Goal: Communication & Community: Answer question/provide support

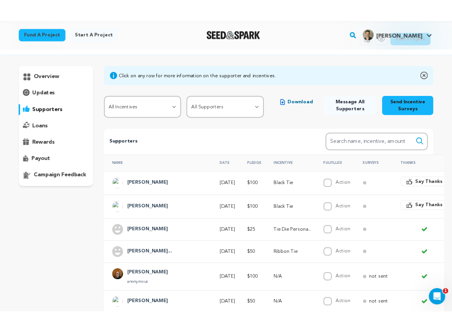
scroll to position [35, 0]
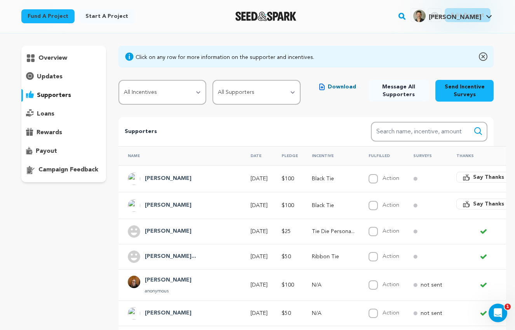
click at [473, 203] on span "Say Thanks" at bounding box center [488, 204] width 31 height 8
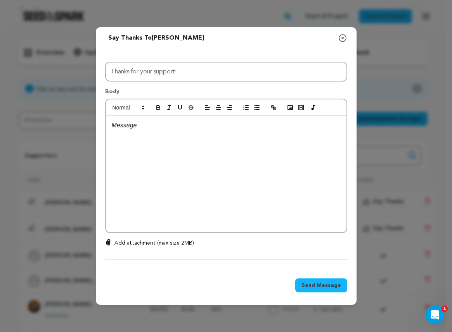
click at [149, 155] on div at bounding box center [226, 174] width 241 height 116
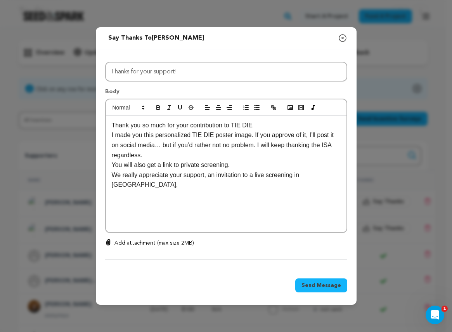
drag, startPoint x: 113, startPoint y: 125, endPoint x: 154, endPoint y: 133, distance: 41.7
click at [114, 125] on p "Thank you so much for your contribution to TIE DIE" at bounding box center [226, 125] width 229 height 10
drag, startPoint x: 269, startPoint y: 170, endPoint x: 110, endPoint y: 156, distance: 159.4
click at [110, 156] on div "Thank you so much for your contribution to TIE DIE I made you this personalized…" at bounding box center [226, 174] width 241 height 116
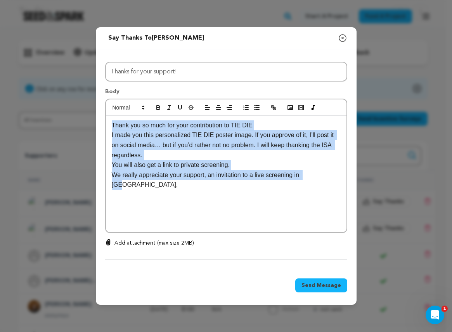
drag, startPoint x: 327, startPoint y: 178, endPoint x: 89, endPoint y: 116, distance: 245.1
click at [90, 116] on div "Send message to Martin Jess Say thanks to Martin Jess Compose New Message Close…" at bounding box center [226, 166] width 452 height 332
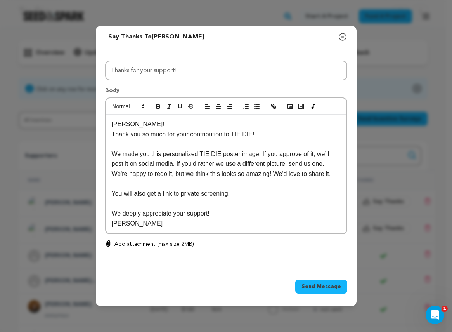
click at [129, 125] on p "Jessica!" at bounding box center [226, 124] width 229 height 10
click at [132, 125] on p "Jessica!" at bounding box center [226, 124] width 229 height 10
click at [159, 154] on p "We made you this personalized TIE DIE poster image. If you approve of it, we’ll…" at bounding box center [226, 164] width 229 height 30
click at [264, 155] on p "We made you these personalized TIE DIE poster image. If you approve of it, we’l…" at bounding box center [226, 164] width 229 height 30
click at [323, 155] on p "We made you these personalized TIE DIE poster images. If you approve of it, we’…" at bounding box center [226, 164] width 229 height 30
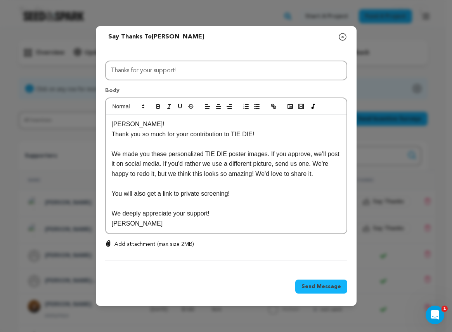
drag, startPoint x: 244, startPoint y: 165, endPoint x: 253, endPoint y: 167, distance: 9.4
click at [244, 165] on p "We made you these personalized TIE DIE poster images. If you approve, we’ll pos…" at bounding box center [226, 164] width 229 height 30
click at [325, 155] on p "We made you these personalized TIE DIE poster images. If you approve, we’ll pos…" at bounding box center [226, 164] width 229 height 30
click at [239, 160] on p "We made you these personalized TIE DIE poster images. If you approve, we’d love…" at bounding box center [226, 164] width 229 height 30
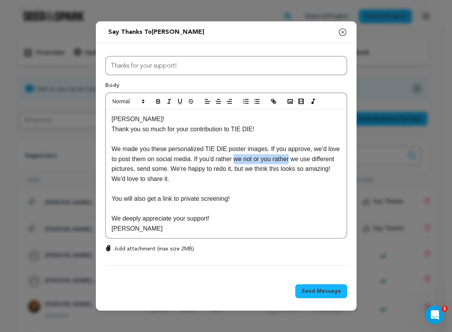
drag, startPoint x: 293, startPoint y: 160, endPoint x: 237, endPoint y: 159, distance: 56.3
click at [237, 159] on p "We made you these personalized TIE DIE poster images. If you approve, we’d love…" at bounding box center [226, 164] width 229 height 40
copy p "we not or you rather"
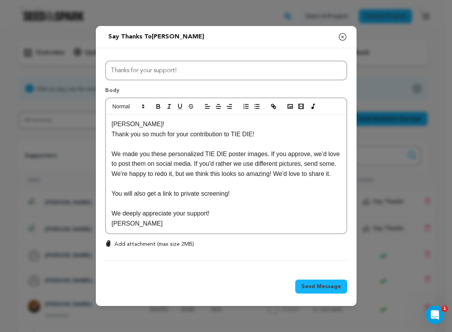
click at [149, 179] on p "We made you these personalized TIE DIE poster images. If you approve, we’d love…" at bounding box center [226, 164] width 229 height 30
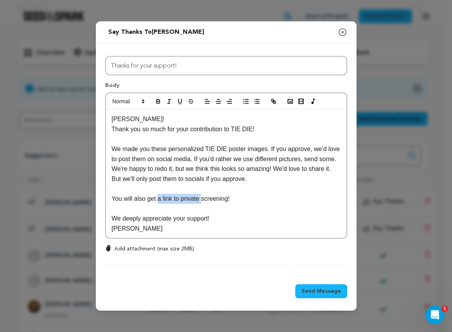
drag, startPoint x: 200, startPoint y: 198, endPoint x: 159, endPoint y: 200, distance: 41.2
click at [159, 200] on p "You will also get a link to private screening!" at bounding box center [226, 199] width 229 height 10
click at [210, 238] on div "Jess! Thank you so much for your contribution to TIE DIE! We made you these per…" at bounding box center [226, 174] width 241 height 129
click at [236, 169] on p "We made you these personalized TIE DIE poster images. If you approve, we’d love…" at bounding box center [226, 164] width 229 height 40
click at [239, 169] on p "We made you these personalized TIE DIE poster images. If you approve, we’d love…" at bounding box center [226, 164] width 229 height 40
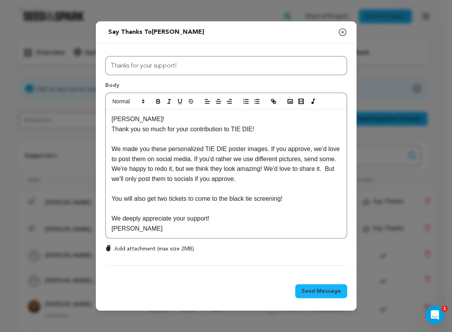
click at [236, 231] on p "Chris" at bounding box center [226, 229] width 229 height 10
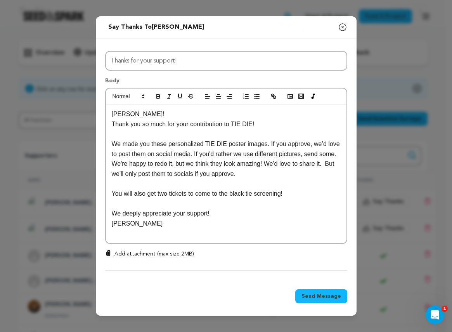
click at [302, 233] on p at bounding box center [226, 234] width 229 height 10
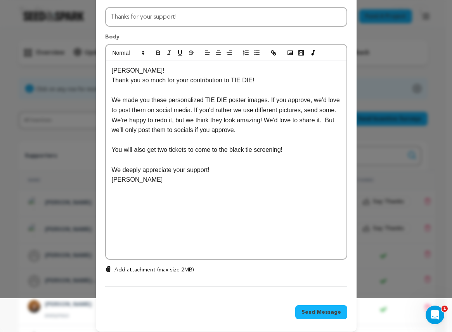
scroll to position [40, 0]
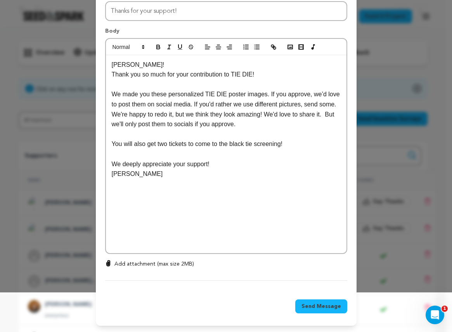
click at [120, 189] on p at bounding box center [226, 194] width 229 height 10
click at [288, 49] on rect "button" at bounding box center [290, 47] width 5 height 4
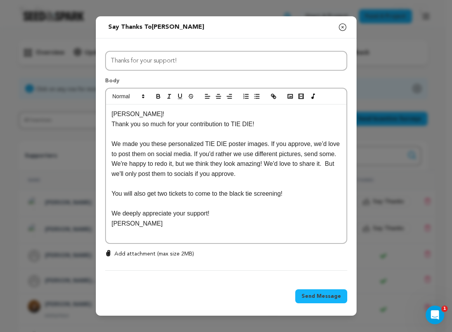
scroll to position [0, 0]
click at [109, 256] on icon at bounding box center [108, 253] width 6 height 6
click at [109, 250] on input "Add attachment (max size 2MB)" at bounding box center [108, 250] width 0 height 0
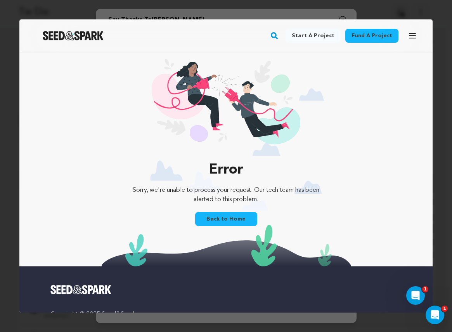
click at [26, 14] on div at bounding box center [226, 166] width 452 height 332
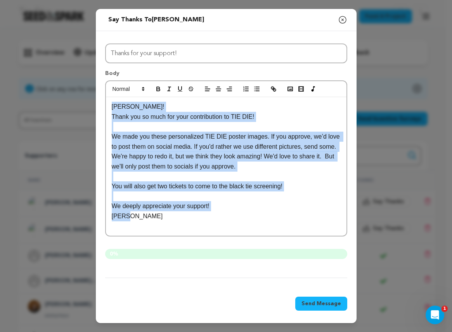
drag, startPoint x: 135, startPoint y: 220, endPoint x: 112, endPoint y: 109, distance: 113.7
click at [112, 109] on div "Jess! Thank you so much for your contribution to TIE DIE! We made you these per…" at bounding box center [226, 166] width 241 height 139
copy div "Jess! Thank you so much for your contribution to TIE DIE! We made you these per…"
click at [238, 214] on p "Chris" at bounding box center [226, 216] width 229 height 10
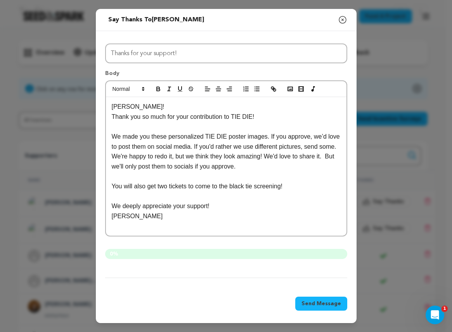
click at [342, 19] on icon "button" at bounding box center [342, 19] width 7 height 7
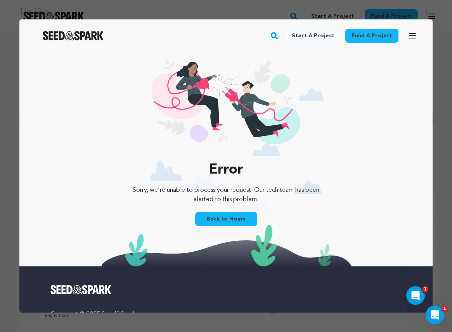
click at [96, 8] on div at bounding box center [226, 166] width 452 height 332
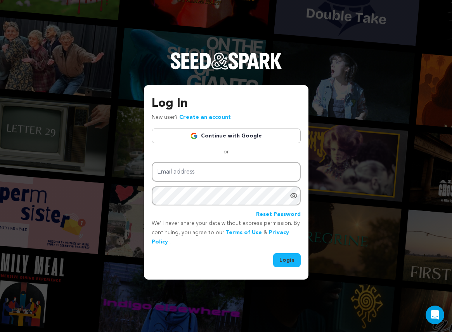
click at [259, 135] on link "Continue with Google" at bounding box center [226, 136] width 149 height 15
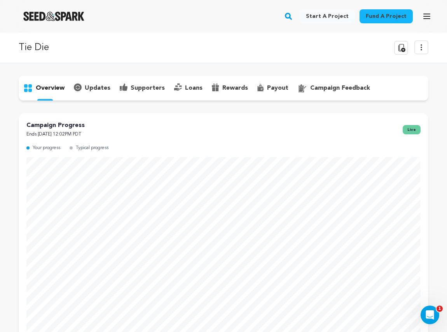
click at [140, 87] on p "supporters" at bounding box center [147, 87] width 34 height 9
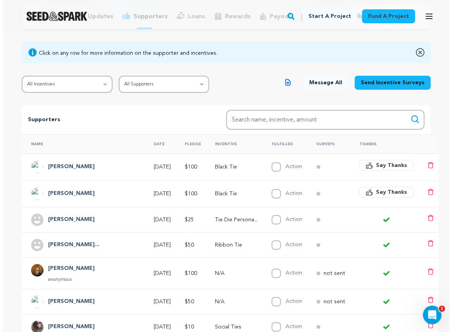
scroll to position [83, 0]
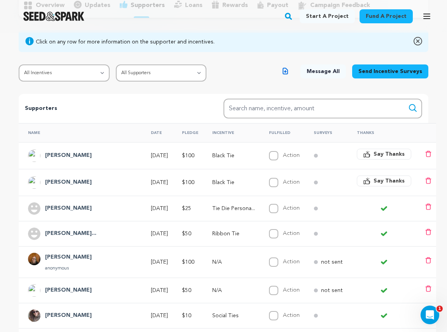
click at [377, 179] on span "Say Thanks" at bounding box center [388, 181] width 31 height 8
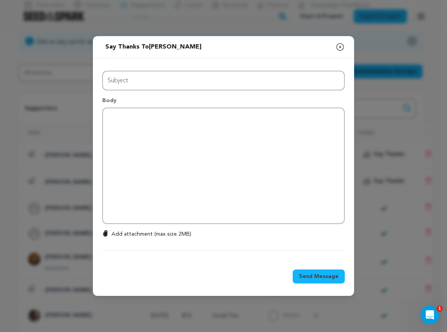
type input "Thanks for your support!"
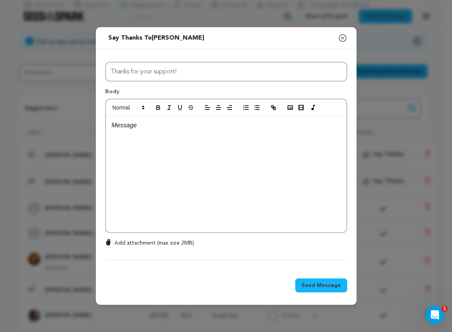
click at [167, 127] on p at bounding box center [226, 125] width 229 height 10
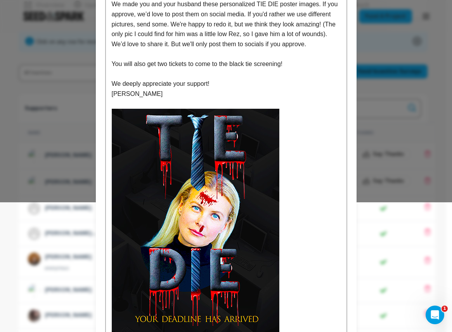
scroll to position [214, 0]
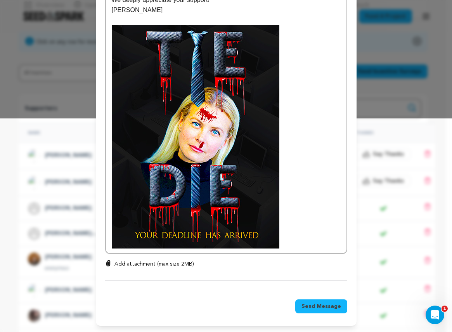
click at [297, 245] on p at bounding box center [226, 137] width 229 height 224
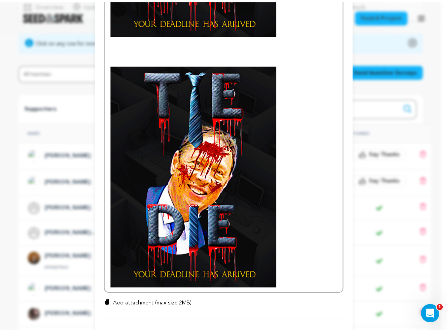
scroll to position [468, 0]
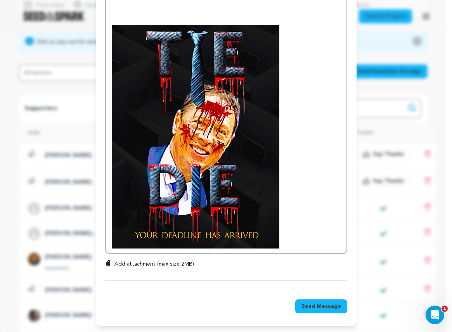
click at [315, 306] on span "Send Message" at bounding box center [322, 306] width 40 height 8
